Goal: Task Accomplishment & Management: Manage account settings

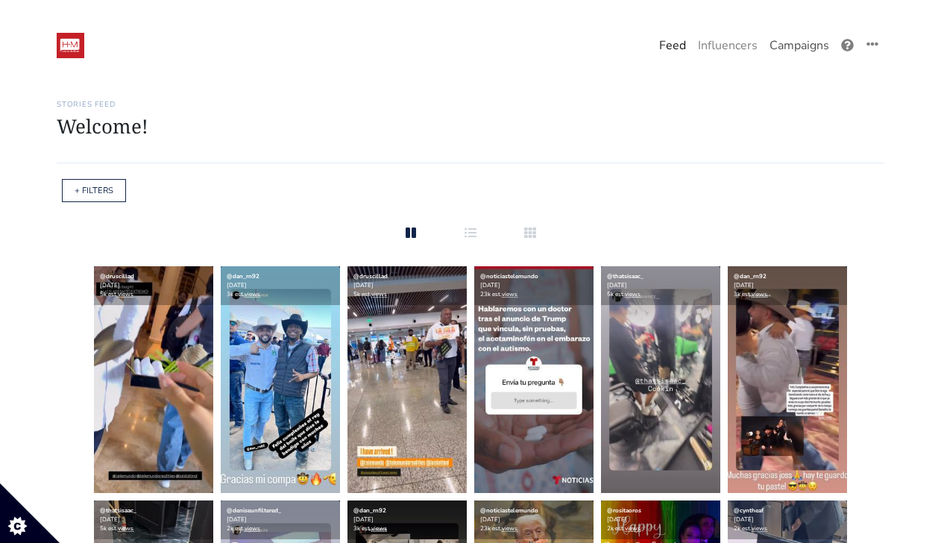
click at [797, 43] on link "Campaigns" at bounding box center [799, 46] width 72 height 30
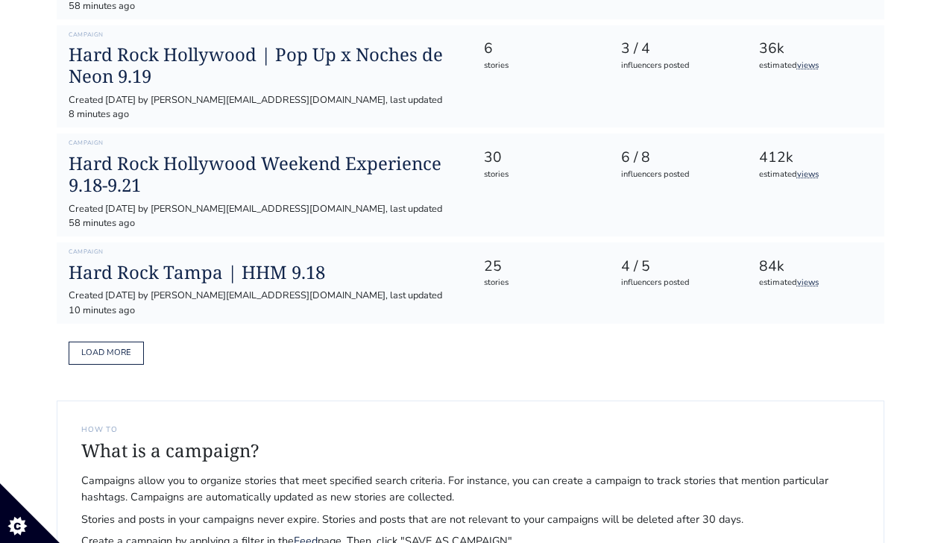
scroll to position [879, 0]
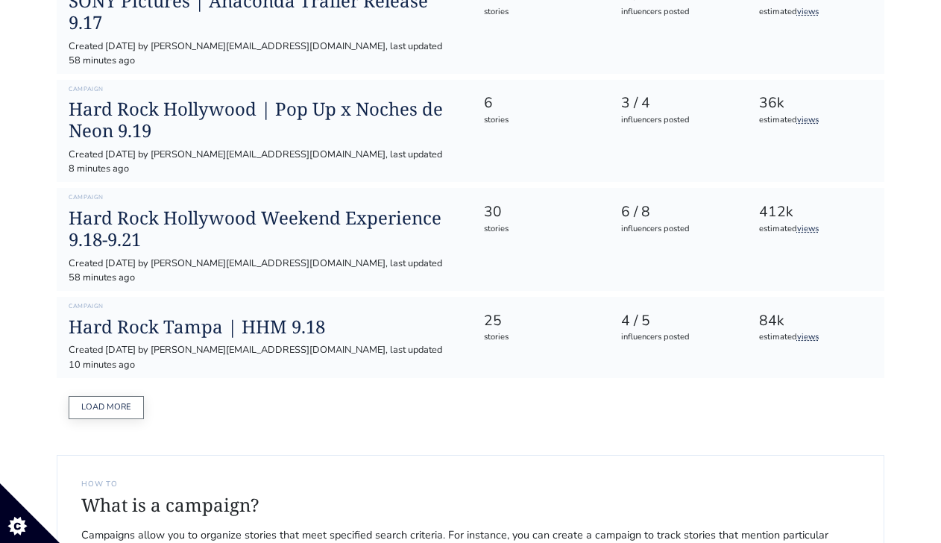
click at [141, 396] on button "Load more" at bounding box center [106, 407] width 75 height 23
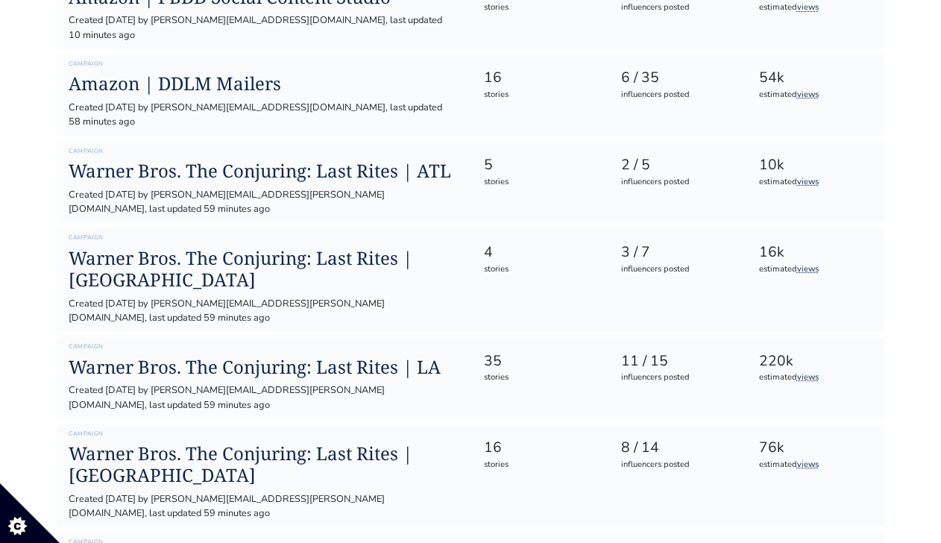
scroll to position [1735, 0]
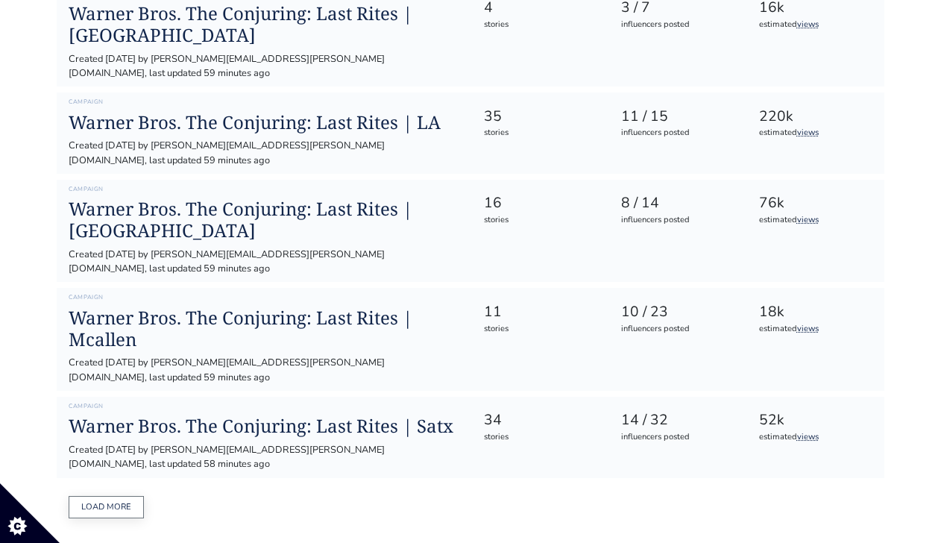
click at [121, 496] on button "Load more" at bounding box center [106, 507] width 75 height 23
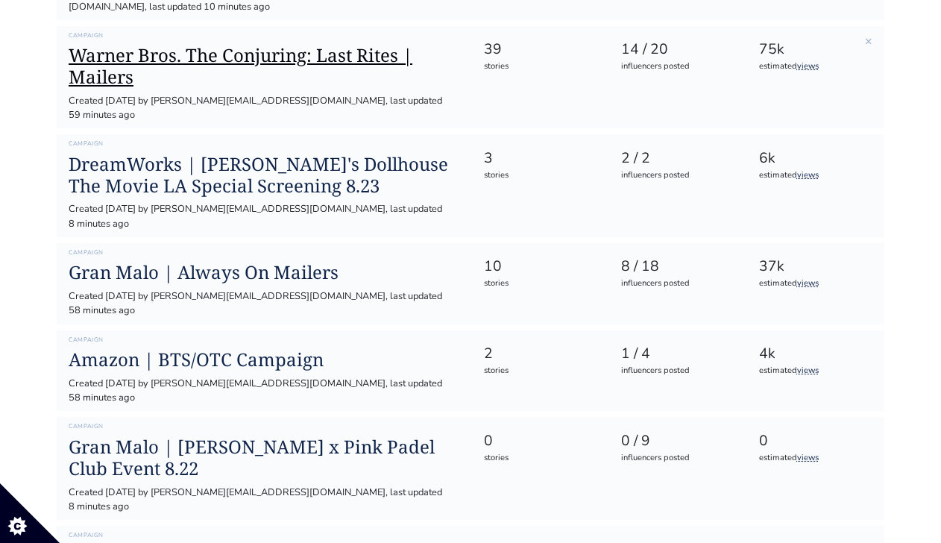
scroll to position [2454, 0]
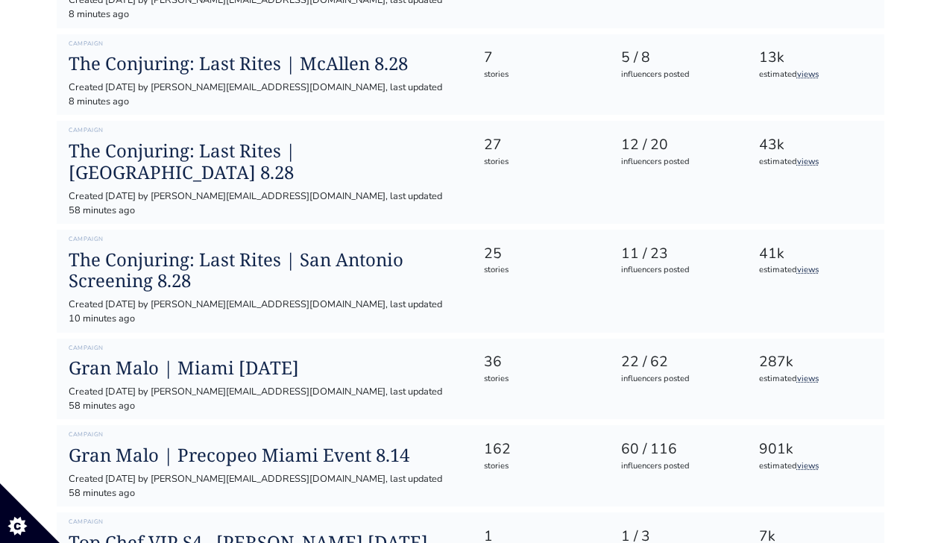
scroll to position [3310, 0]
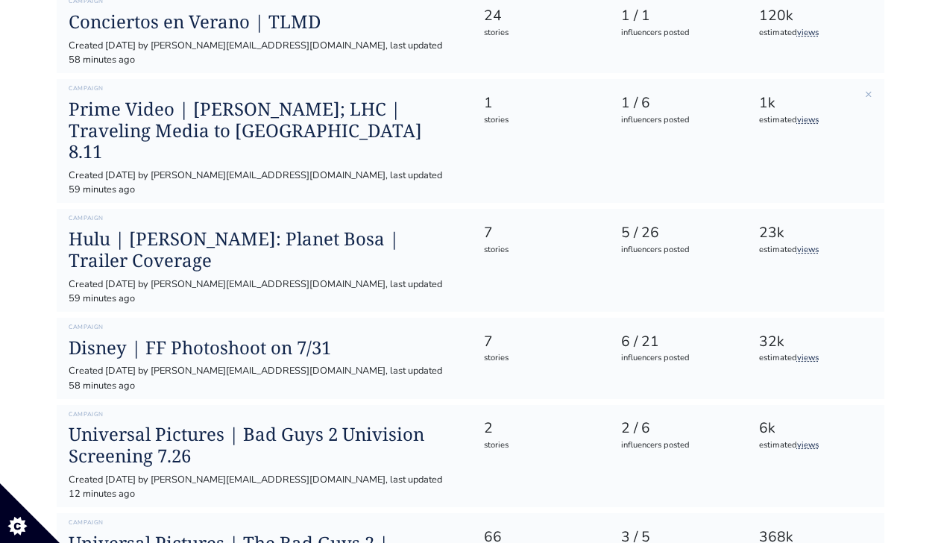
scroll to position [4035, 0]
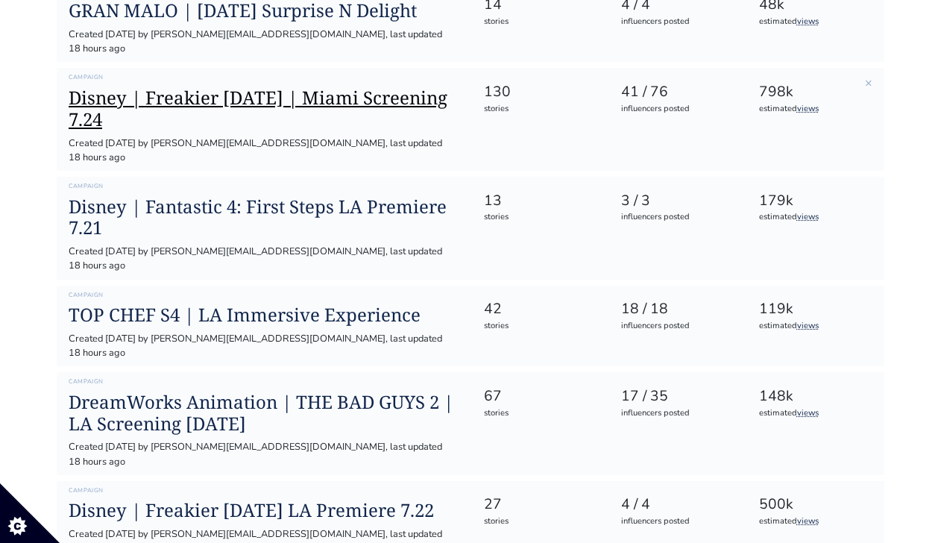
scroll to position [5037, 0]
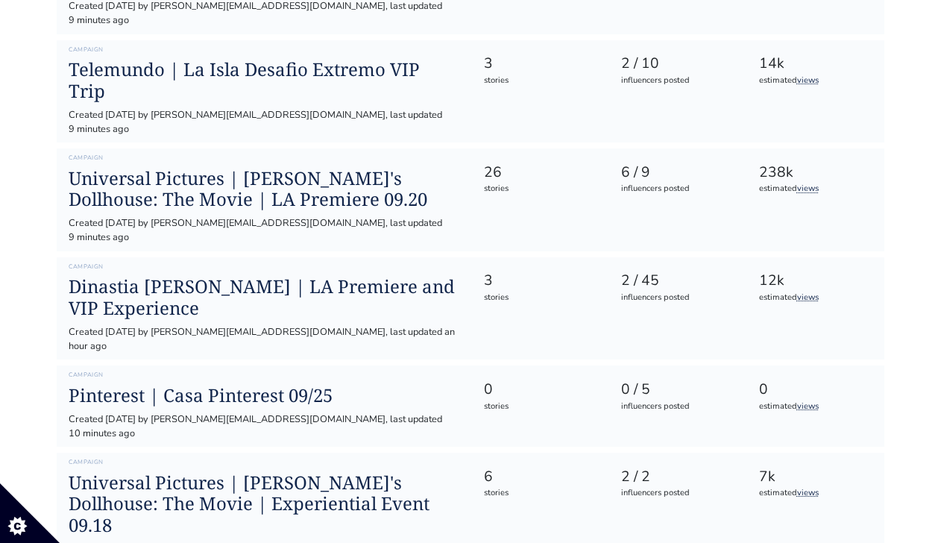
scroll to position [0, 0]
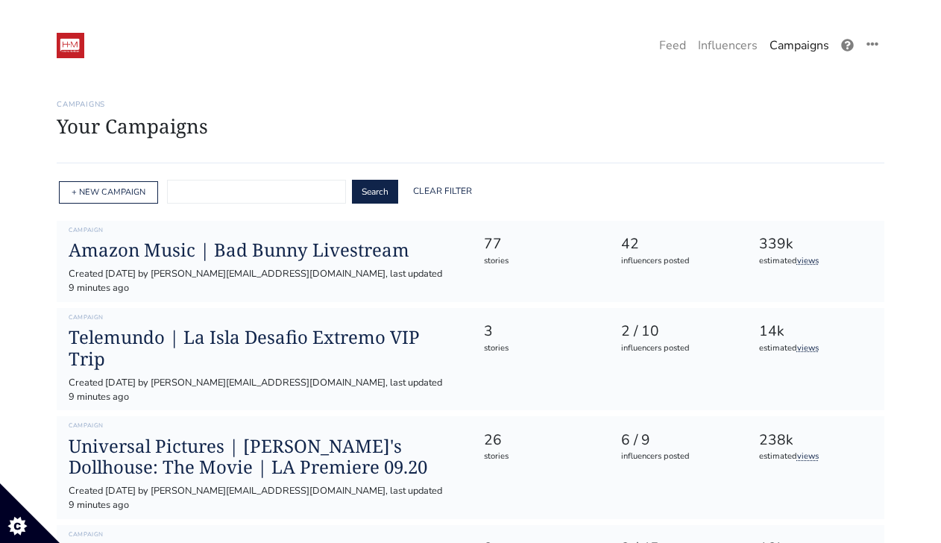
click at [231, 198] on input "text" at bounding box center [256, 192] width 179 height 24
type input "Gran Malo"
click at [367, 186] on button "Search" at bounding box center [375, 192] width 46 height 24
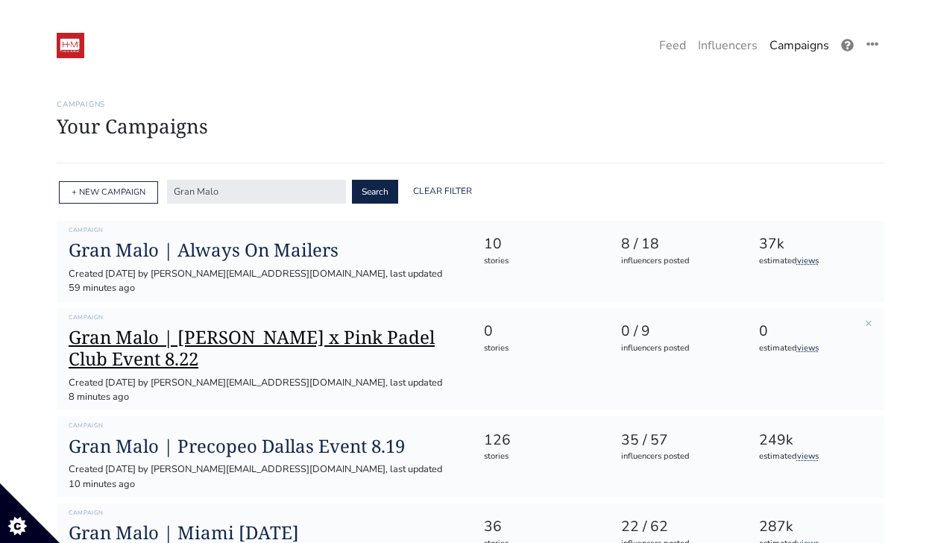
click at [295, 326] on h1 "Gran Malo | [PERSON_NAME] x Pink Padel Club Event 8.22" at bounding box center [264, 347] width 391 height 43
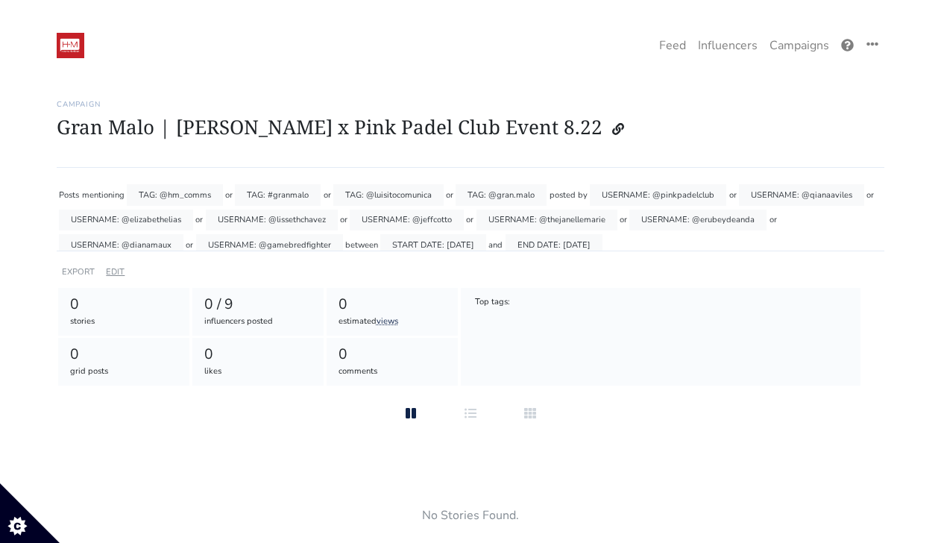
click at [116, 266] on link "EDIT" at bounding box center [115, 271] width 19 height 11
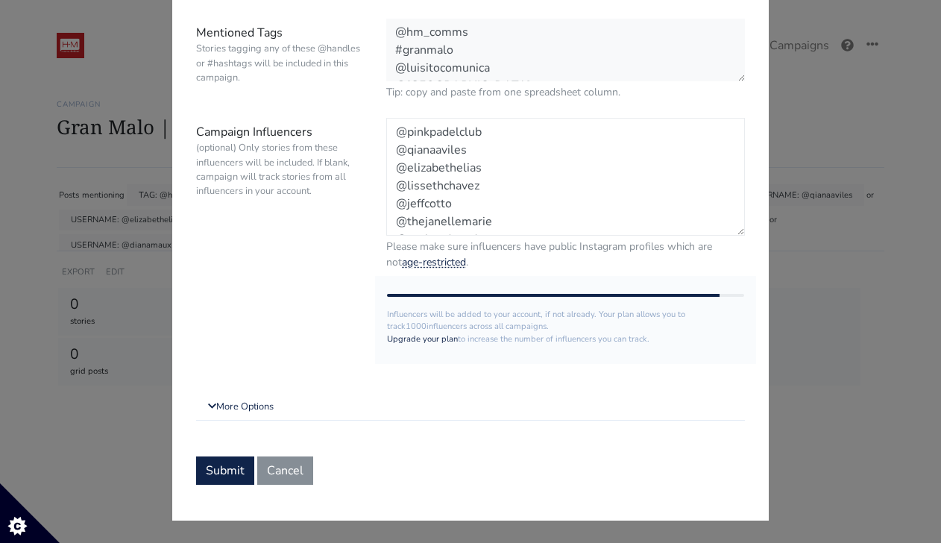
drag, startPoint x: 474, startPoint y: 151, endPoint x: 395, endPoint y: 152, distance: 79.0
click at [395, 152] on textarea "@pinkpadelclub @qianaaviles @elizabethelias @lissethchavez @jeffcotto @thejanel…" at bounding box center [565, 177] width 358 height 118
drag, startPoint x: 487, startPoint y: 173, endPoint x: 397, endPoint y: 174, distance: 90.2
click at [397, 174] on textarea "@pinkpadelclub @qianaaviles @elizabethelias @lissethchavez @jeffcotto @thejanel…" at bounding box center [565, 177] width 358 height 118
drag, startPoint x: 481, startPoint y: 185, endPoint x: 396, endPoint y: 186, distance: 85.0
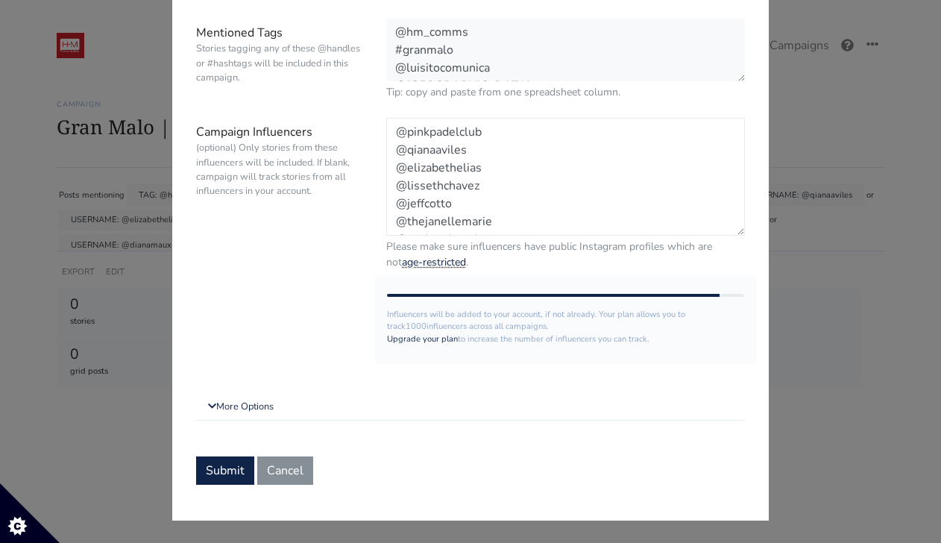
click at [396, 186] on textarea "@pinkpadelclub @qianaaviles @elizabethelias @lissethchavez @jeffcotto @thejanel…" at bounding box center [565, 177] width 358 height 118
drag, startPoint x: 458, startPoint y: 198, endPoint x: 394, endPoint y: 200, distance: 64.9
click at [394, 200] on textarea "@pinkpadelclub @qianaaviles @elizabethelias @lissethchavez @jeffcotto @thejanel…" at bounding box center [565, 177] width 358 height 118
drag, startPoint x: 490, startPoint y: 192, endPoint x: 394, endPoint y: 192, distance: 96.1
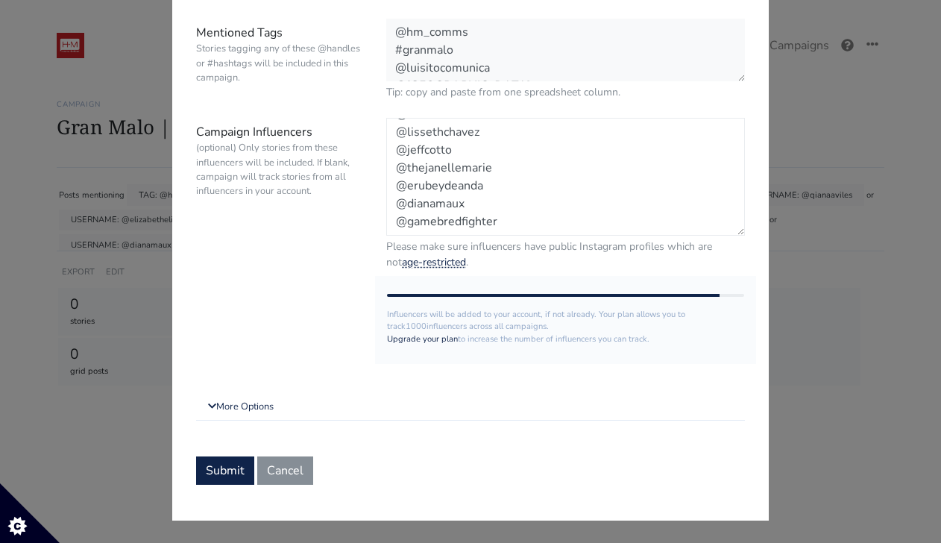
click at [394, 192] on textarea "@pinkpadelclub @qianaaviles @elizabethelias @lissethchavez @jeffcotto @thejanel…" at bounding box center [565, 177] width 358 height 118
drag, startPoint x: 465, startPoint y: 205, endPoint x: 394, endPoint y: 205, distance: 70.8
click at [394, 205] on textarea "@pinkpadelclub @qianaaviles @elizabethelias @lissethchavez @jeffcotto @thejanel…" at bounding box center [565, 177] width 358 height 118
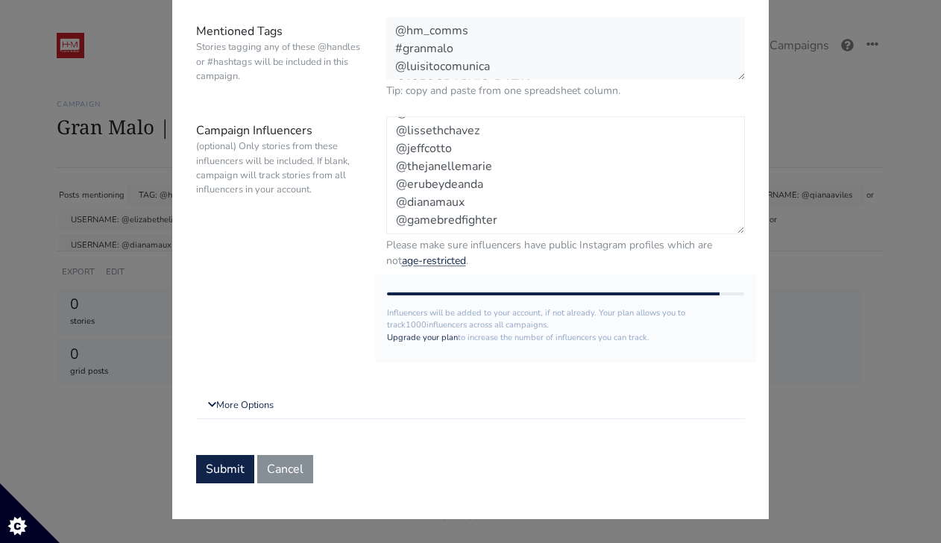
drag, startPoint x: 491, startPoint y: 216, endPoint x: 394, endPoint y: 217, distance: 97.6
click at [394, 217] on textarea "@pinkpadelclub @qianaaviles @elizabethelias @lissethchavez @jeffcotto @thejanel…" at bounding box center [565, 175] width 358 height 118
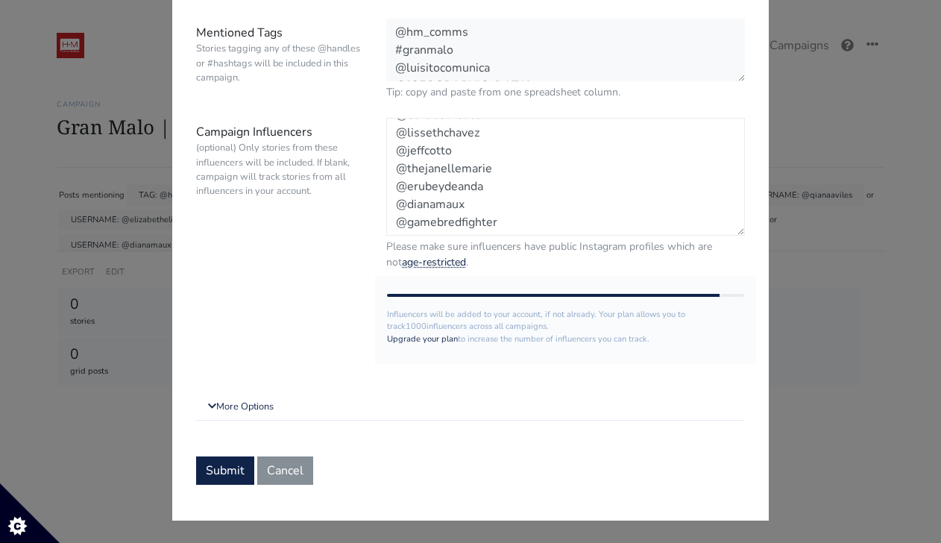
scroll to position [54, 0]
